Goal: Check status: Check status

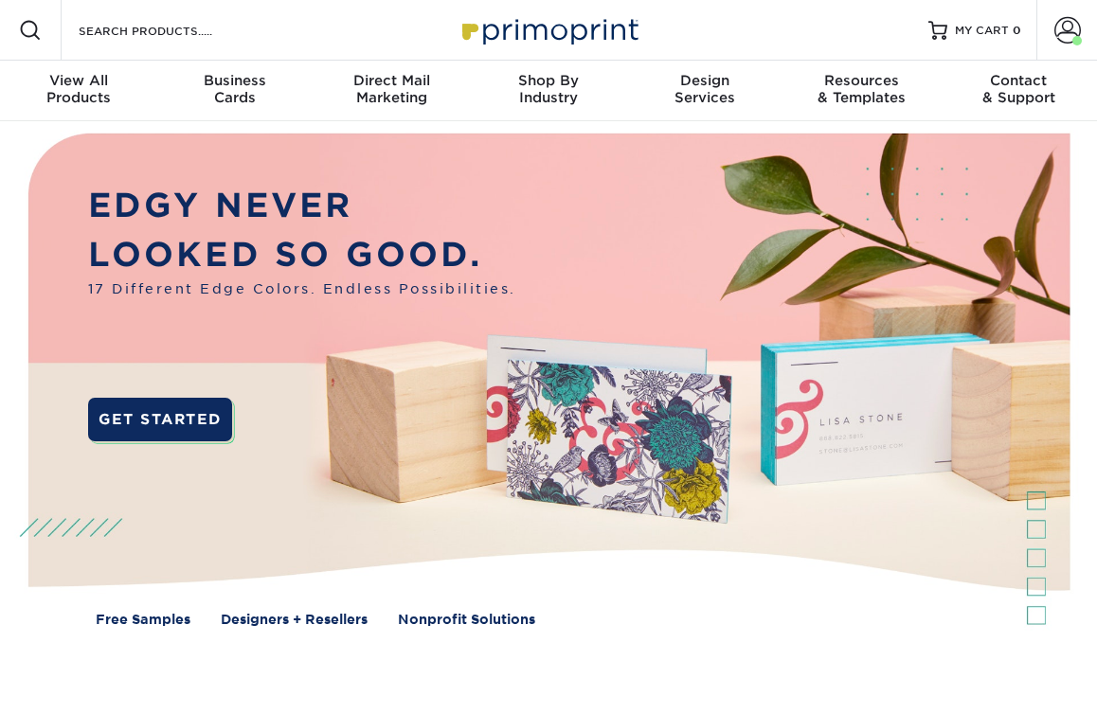
click at [1072, 28] on span at bounding box center [1067, 30] width 27 height 27
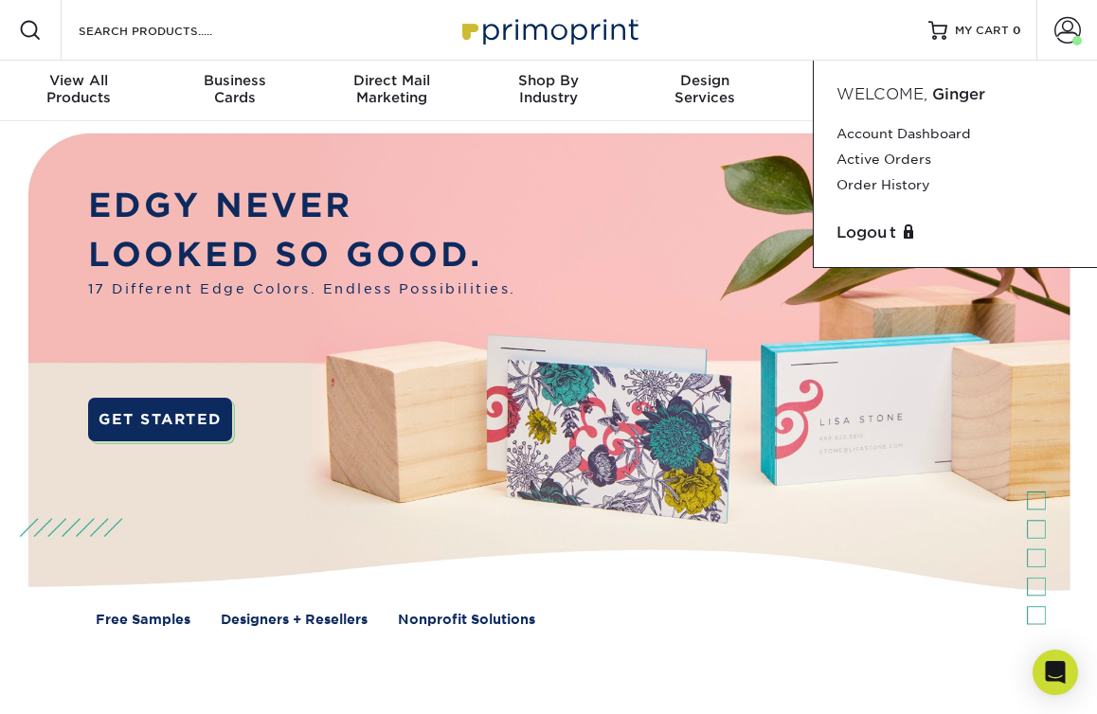
click at [897, 166] on link "Active Orders" at bounding box center [955, 160] width 238 height 26
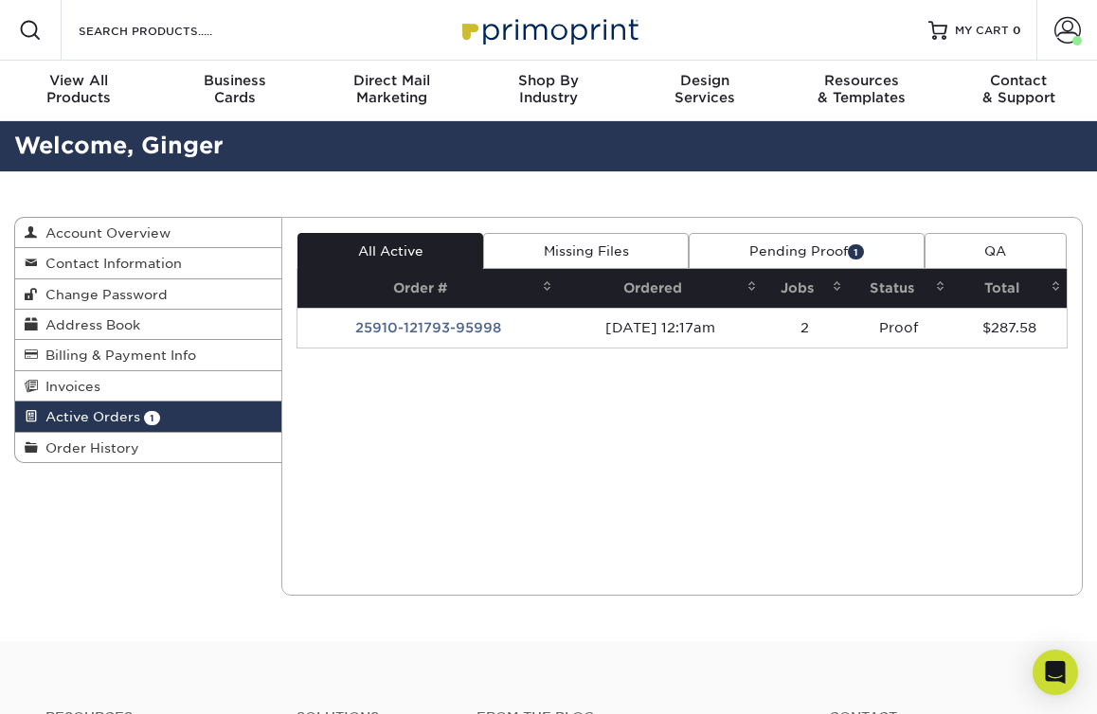
click at [471, 335] on td "25910-121793-95998" at bounding box center [427, 328] width 260 height 40
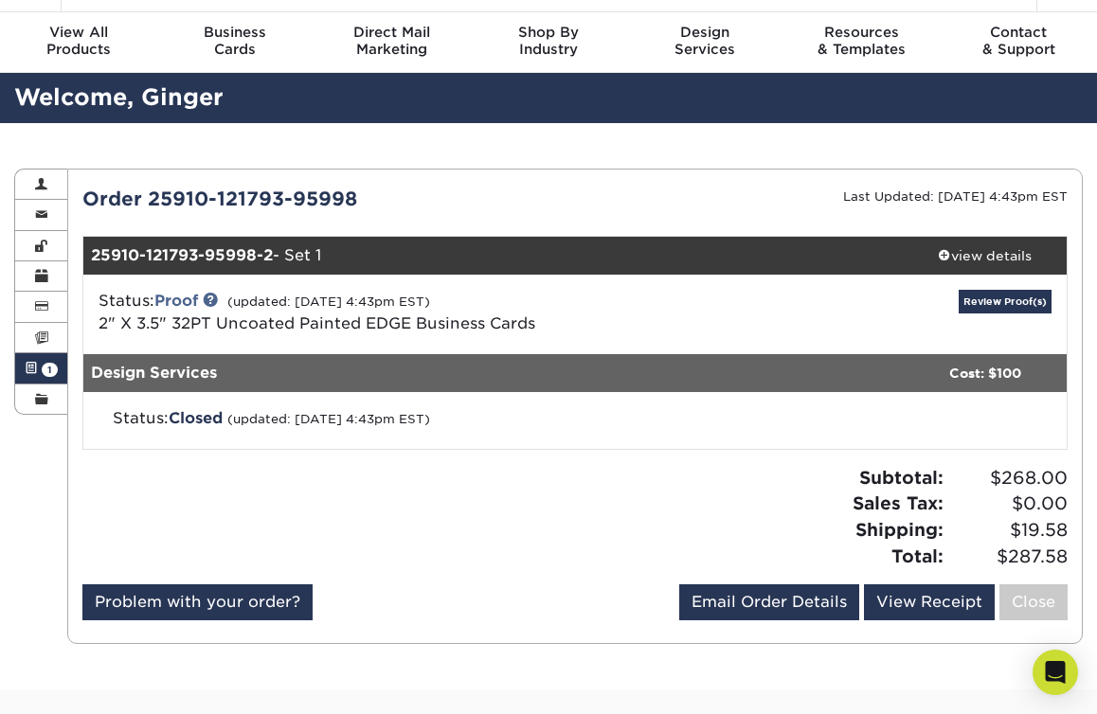
scroll to position [80, 0]
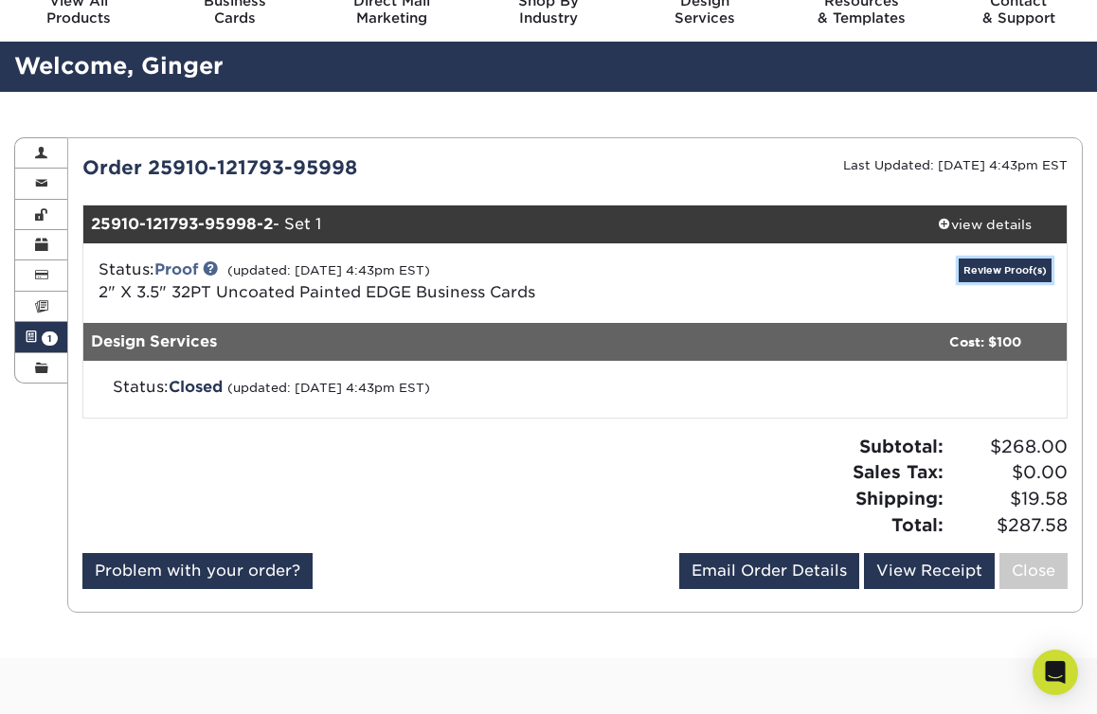
click at [982, 274] on link "Review Proof(s)" at bounding box center [1004, 271] width 93 height 24
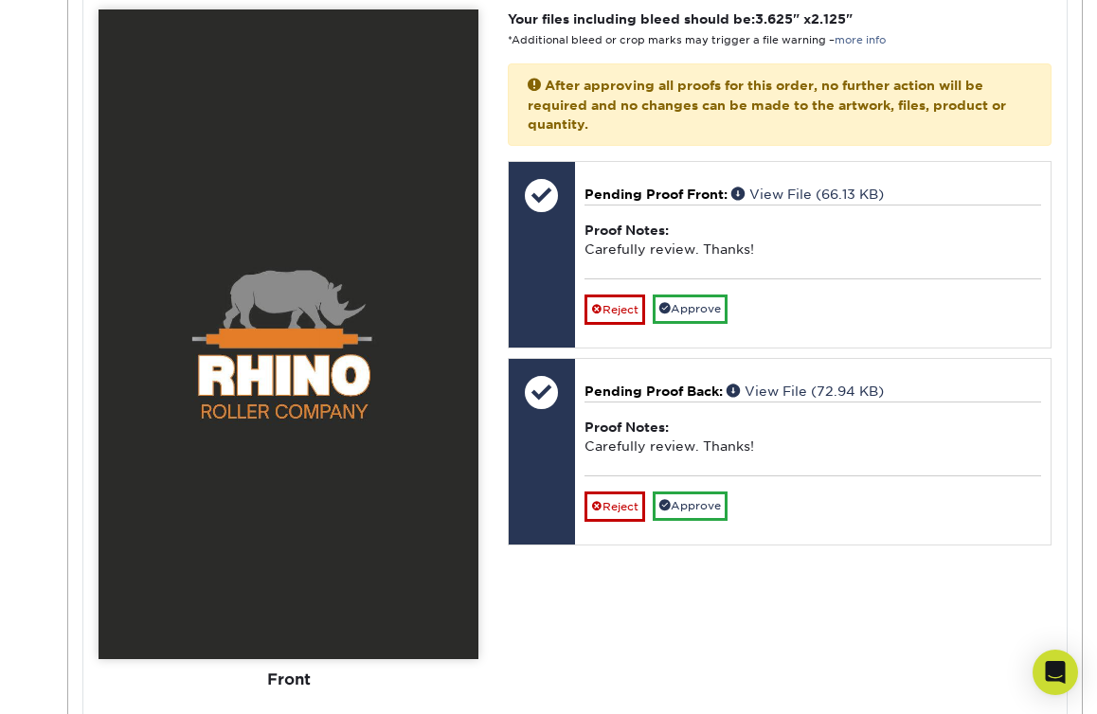
scroll to position [814, 0]
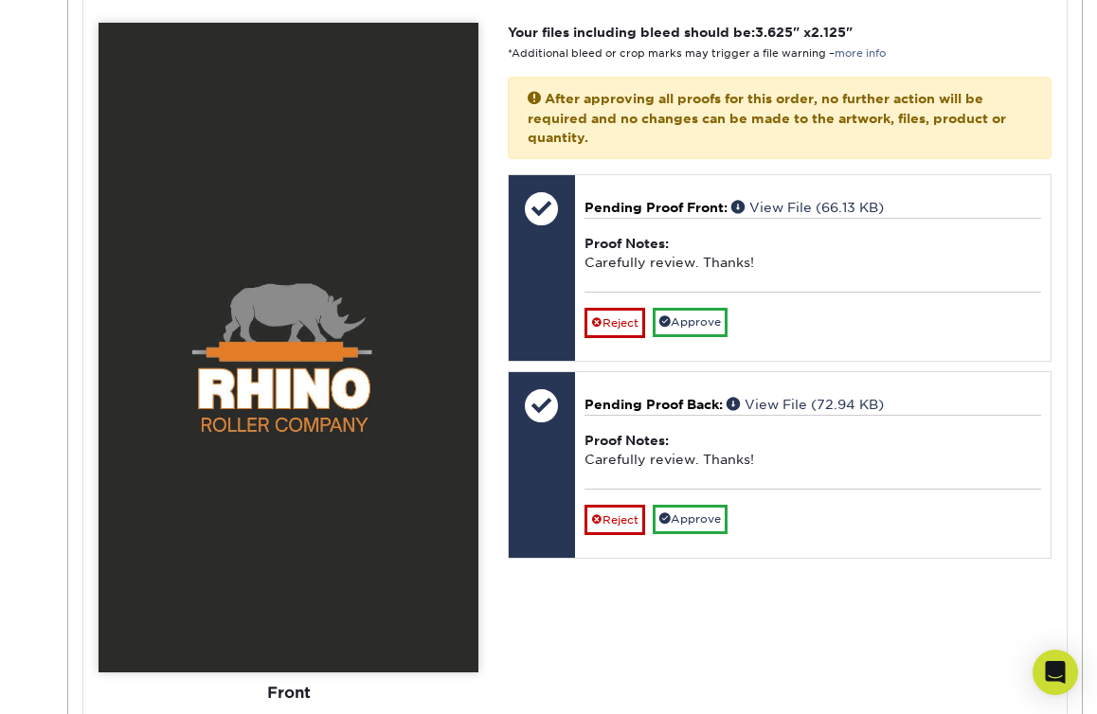
click at [545, 407] on div at bounding box center [542, 405] width 66 height 66
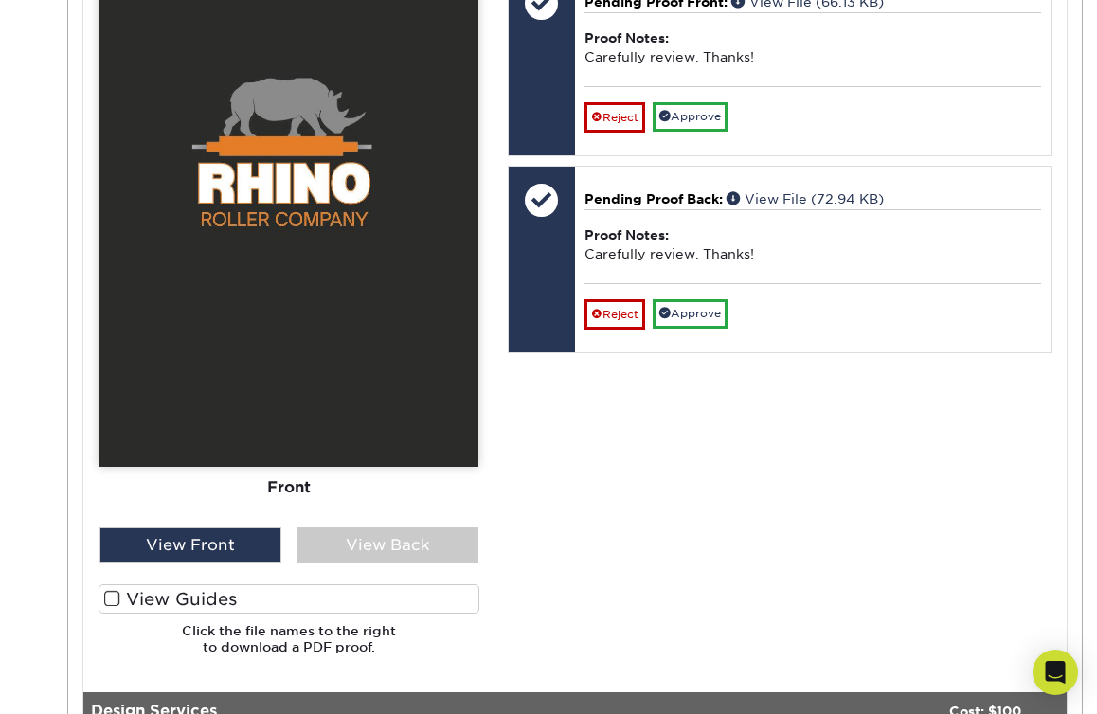
scroll to position [1027, 0]
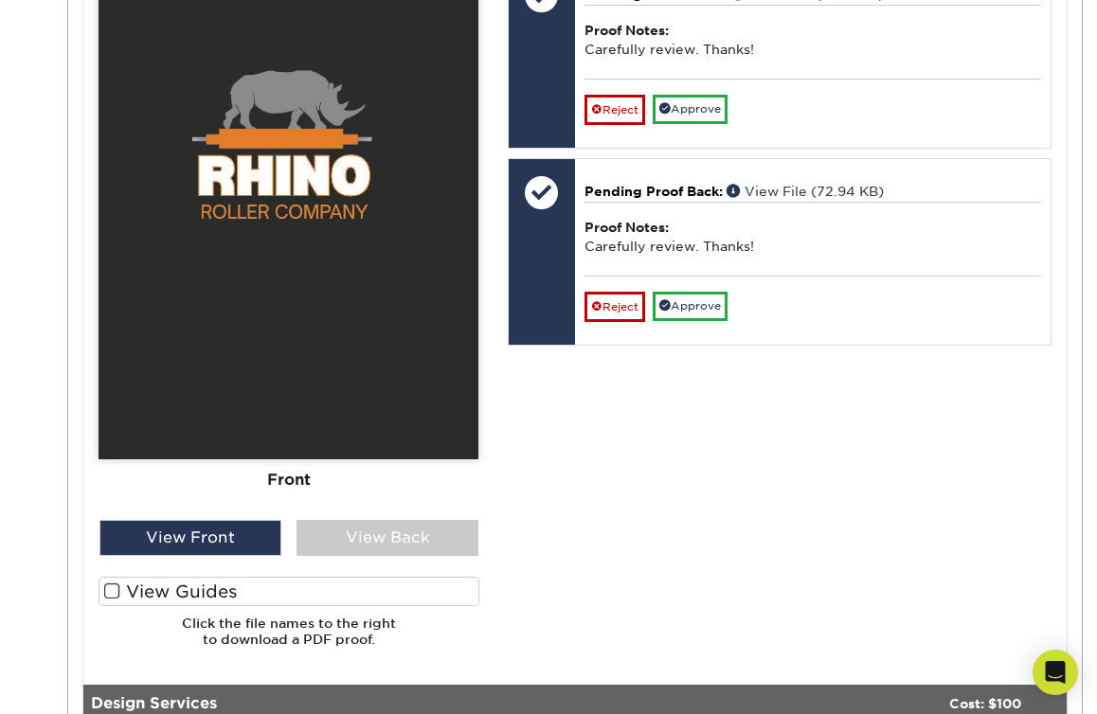
click at [382, 539] on div "View Back" at bounding box center [387, 538] width 182 height 36
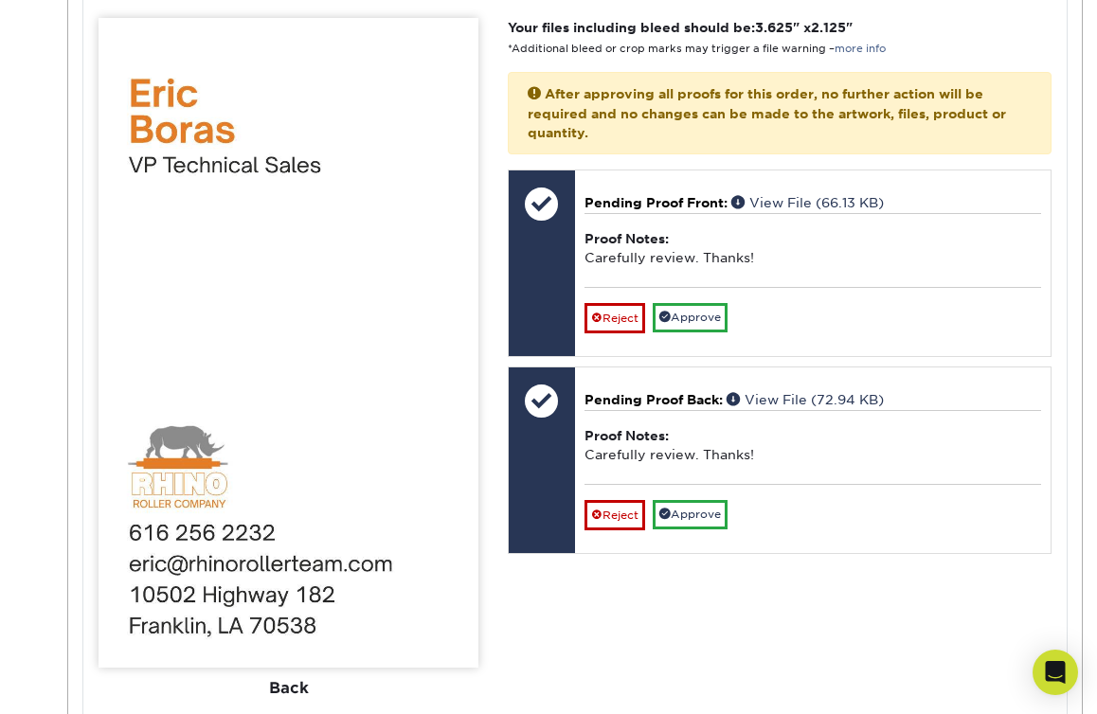
scroll to position [818, 0]
click at [877, 585] on div "Your files including bleed should be: 3.625 " x 2.125 " *Additional bleed or cr…" at bounding box center [779, 445] width 572 height 852
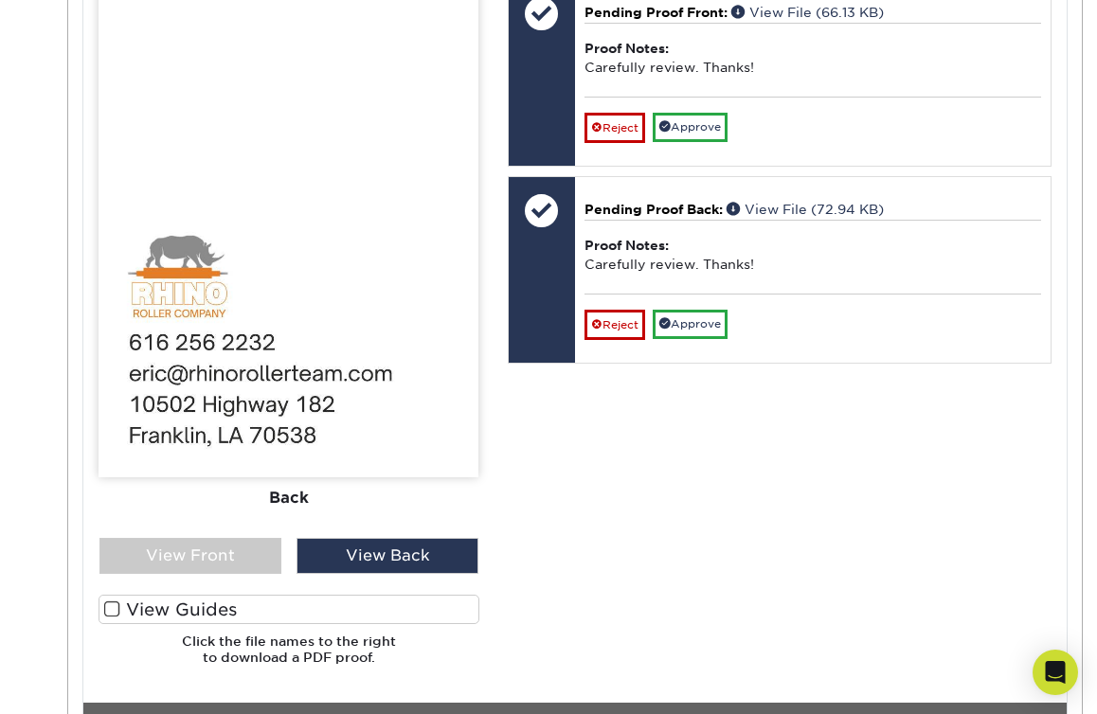
scroll to position [1011, 0]
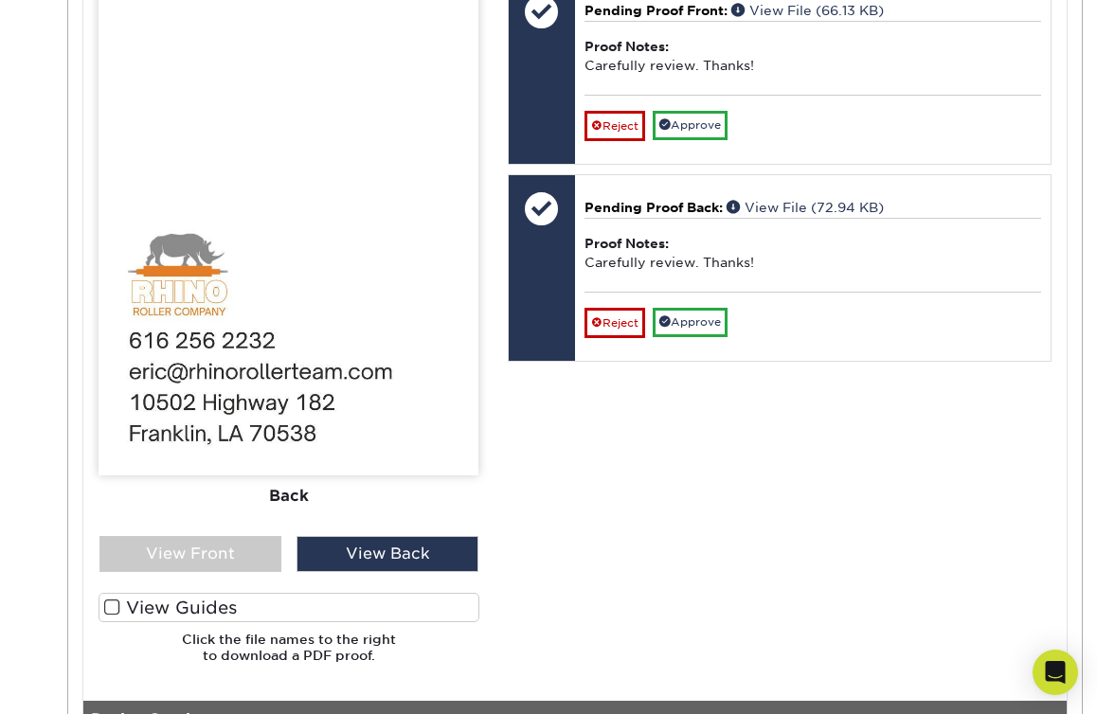
click at [204, 558] on div "View Front" at bounding box center [190, 554] width 182 height 36
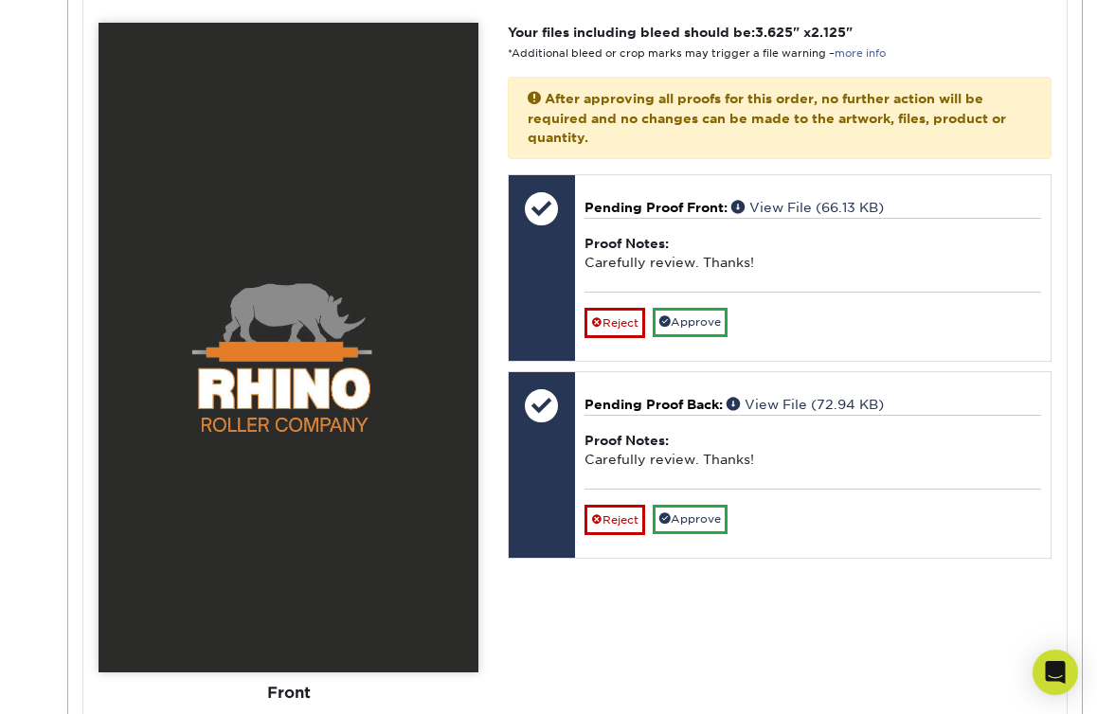
scroll to position [818, 0]
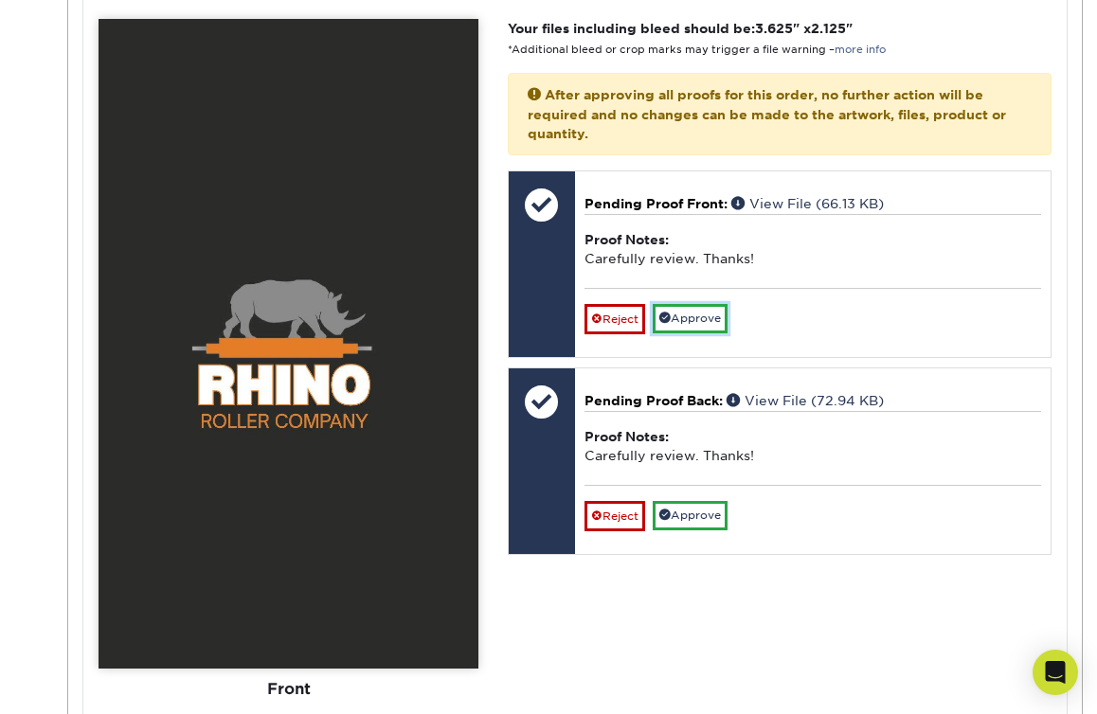
click at [702, 323] on link "Approve" at bounding box center [689, 318] width 75 height 29
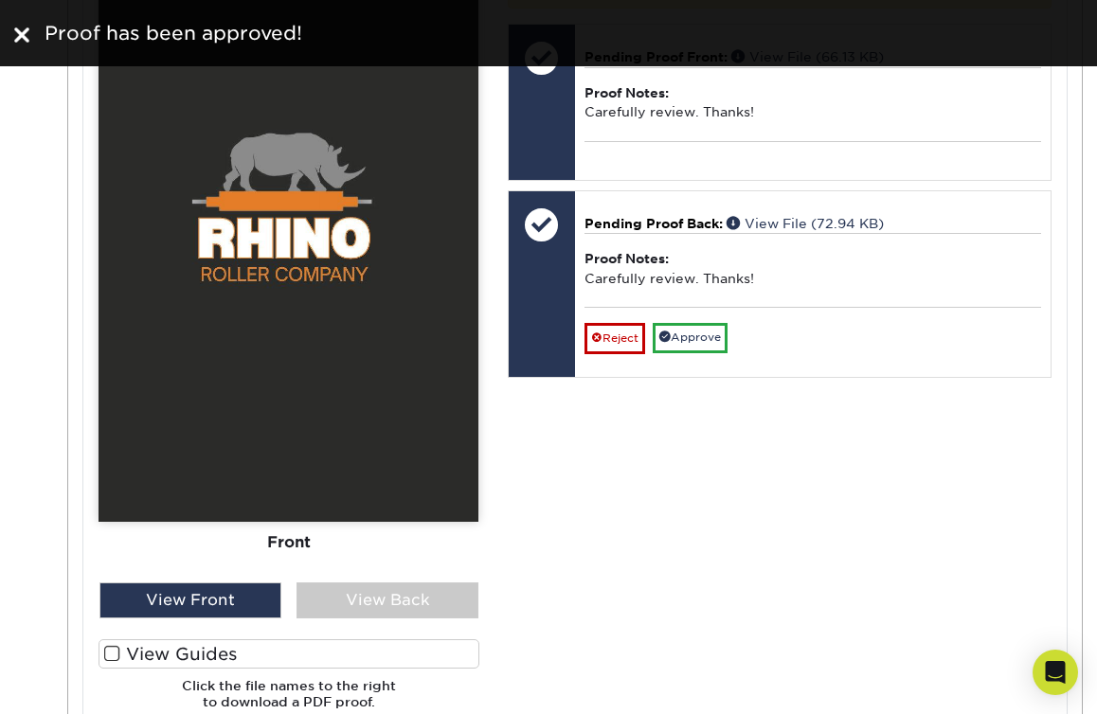
scroll to position [971, 0]
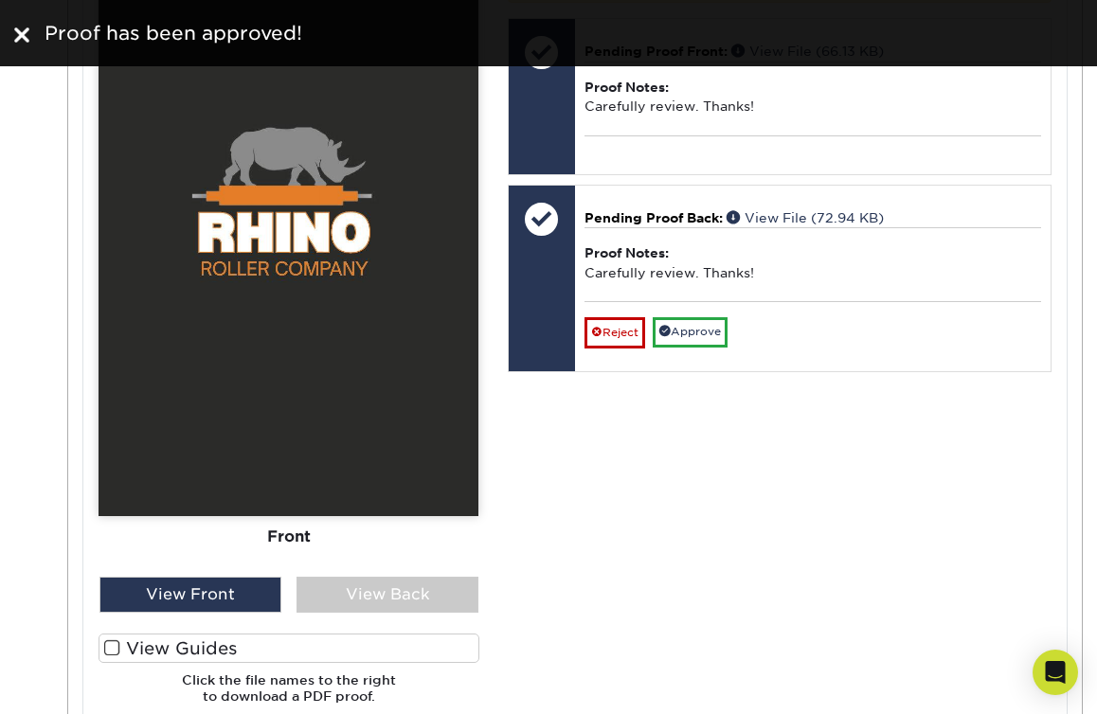
click at [425, 602] on div "View Back" at bounding box center [387, 595] width 182 height 36
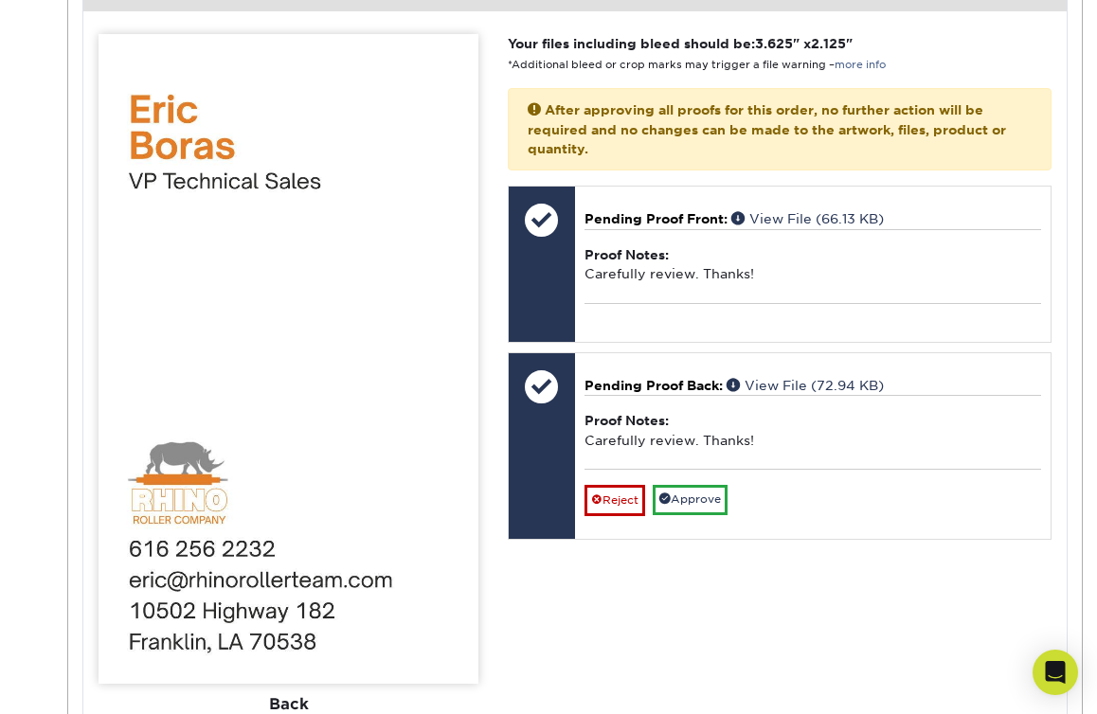
scroll to position [811, 0]
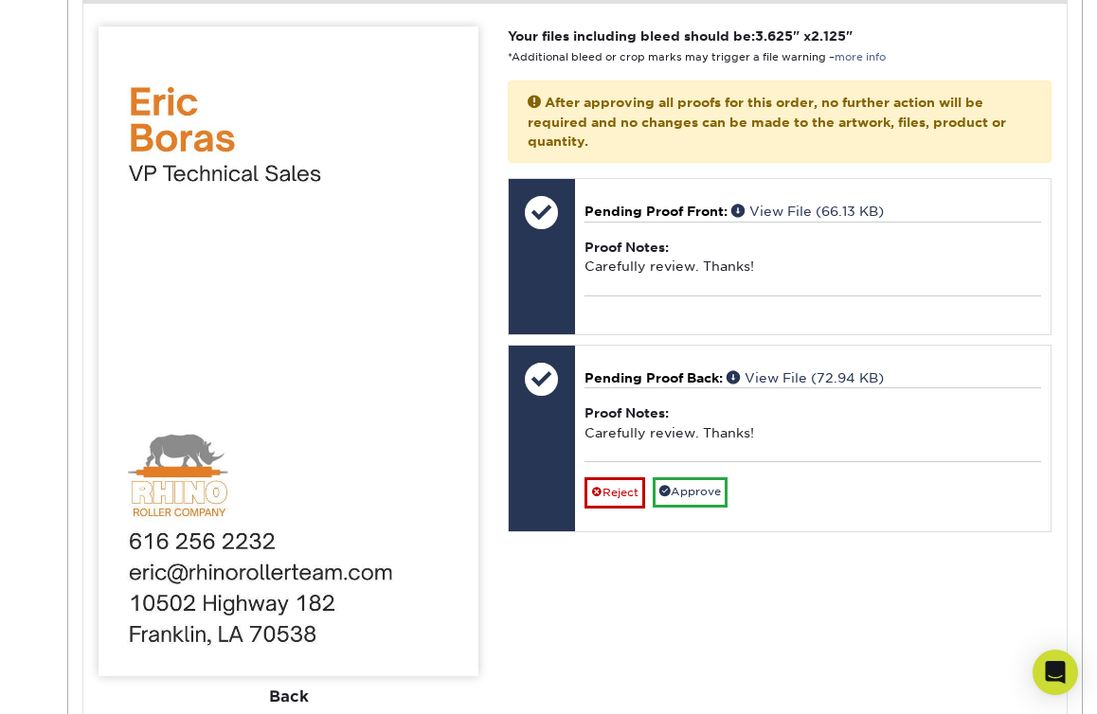
click at [748, 595] on div "Your files including bleed should be: 3.625 " x 2.125 " *Additional bleed or cr…" at bounding box center [779, 453] width 572 height 852
click at [708, 493] on link "Approve" at bounding box center [689, 491] width 75 height 29
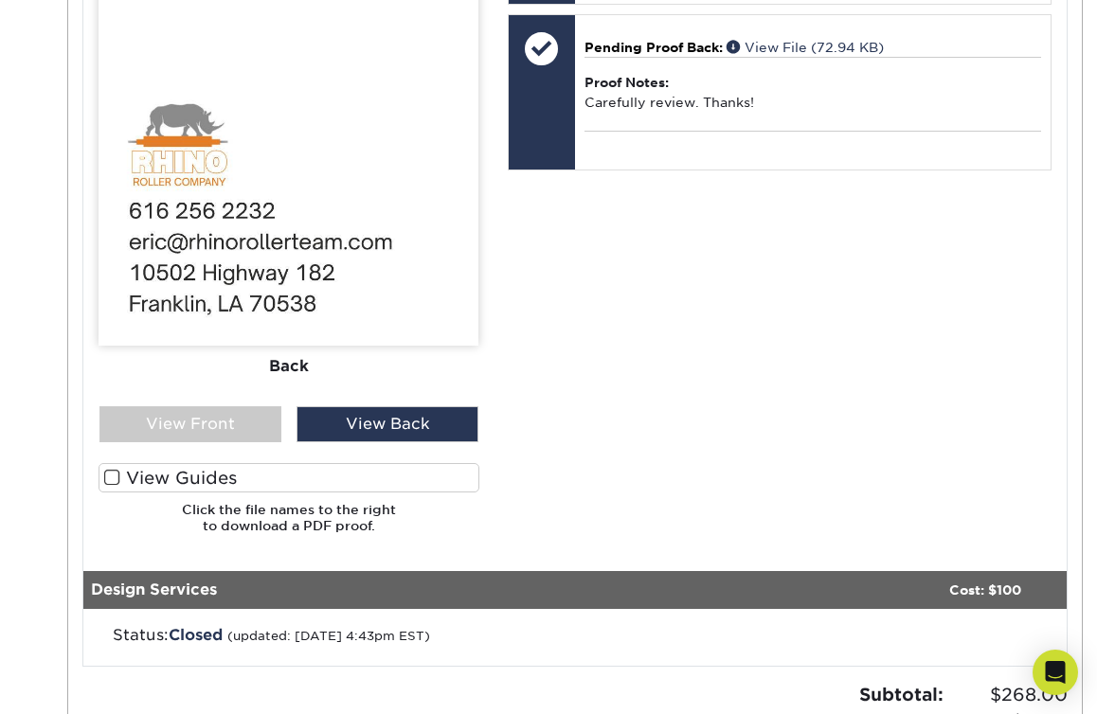
scroll to position [1143, 0]
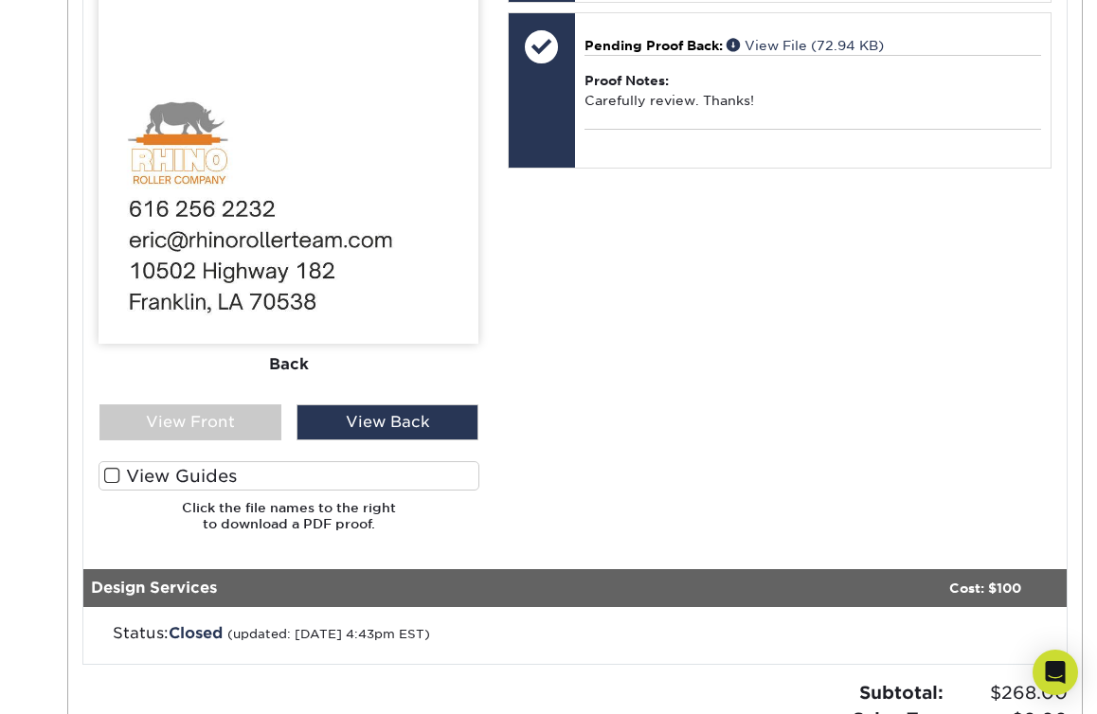
click at [116, 475] on span at bounding box center [112, 476] width 16 height 18
click at [0, 0] on input "View Guides" at bounding box center [0, 0] width 0 height 0
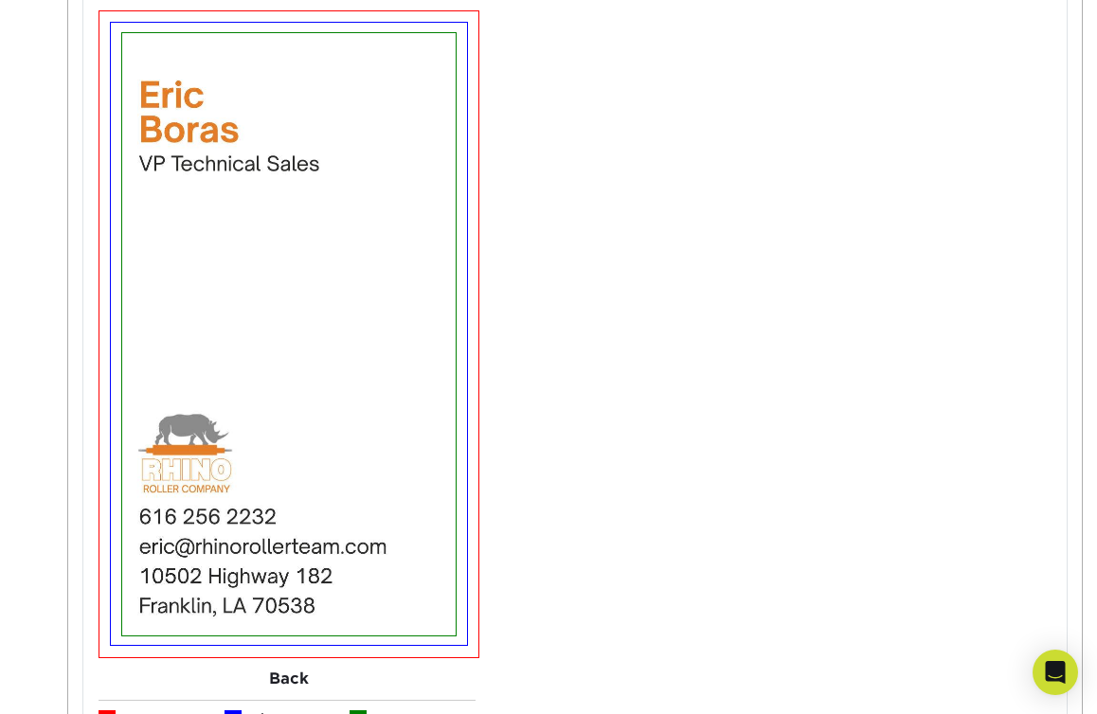
scroll to position [1568, 0]
